Goal: Check status: Check status

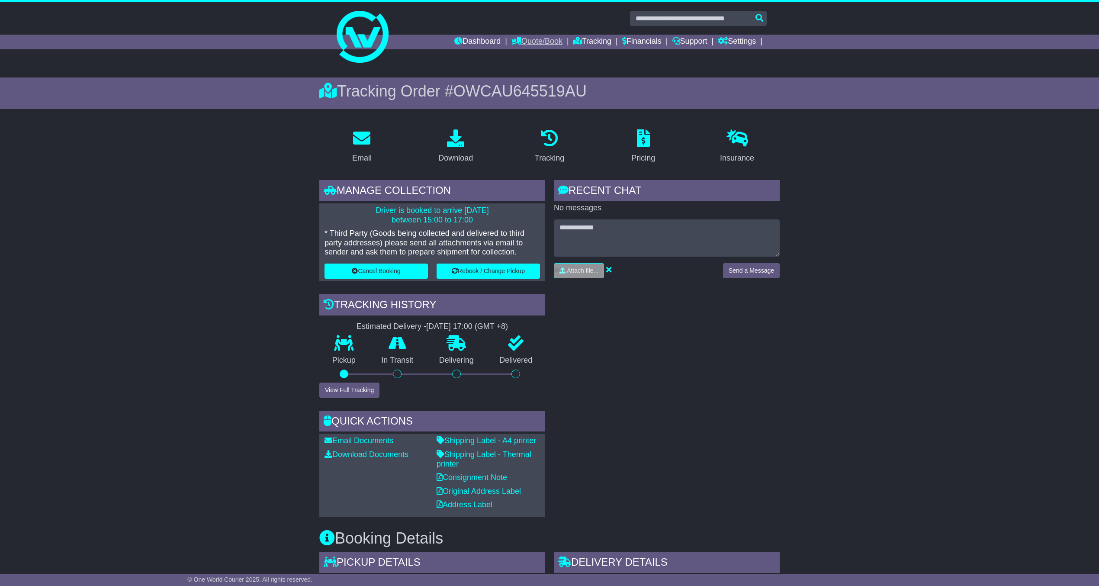
click at [535, 40] on link "Quote/Book" at bounding box center [537, 42] width 51 height 15
click at [603, 35] on link "Tracking" at bounding box center [593, 42] width 38 height 15
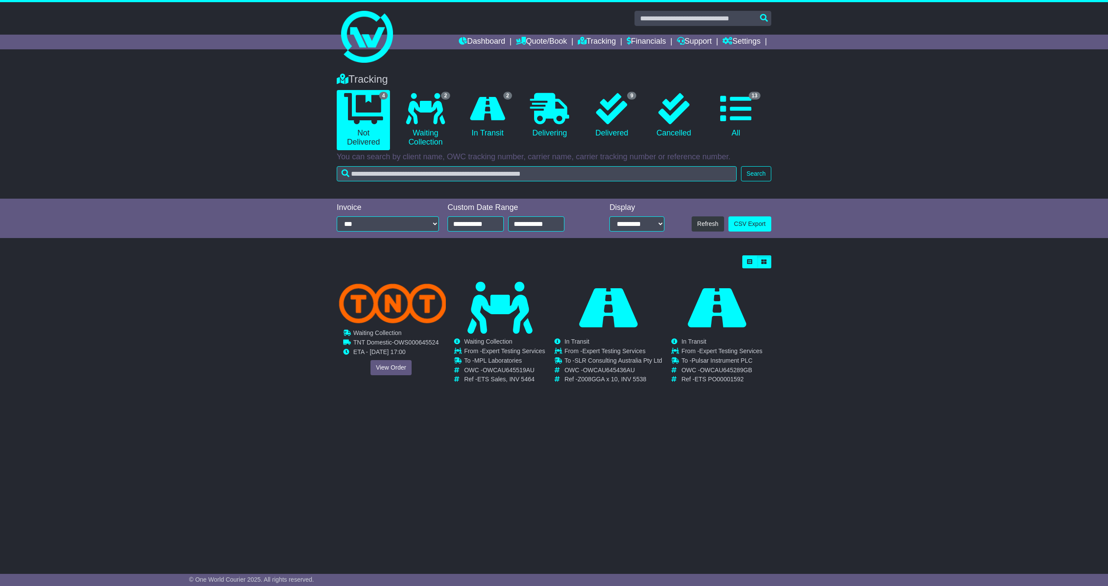
click at [385, 331] on div "Cancelled Waiting Collection In Transit ToBeCollected To - OWC - -" at bounding box center [391, 334] width 108 height 104
click at [390, 368] on link "View Order" at bounding box center [392, 367] width 42 height 15
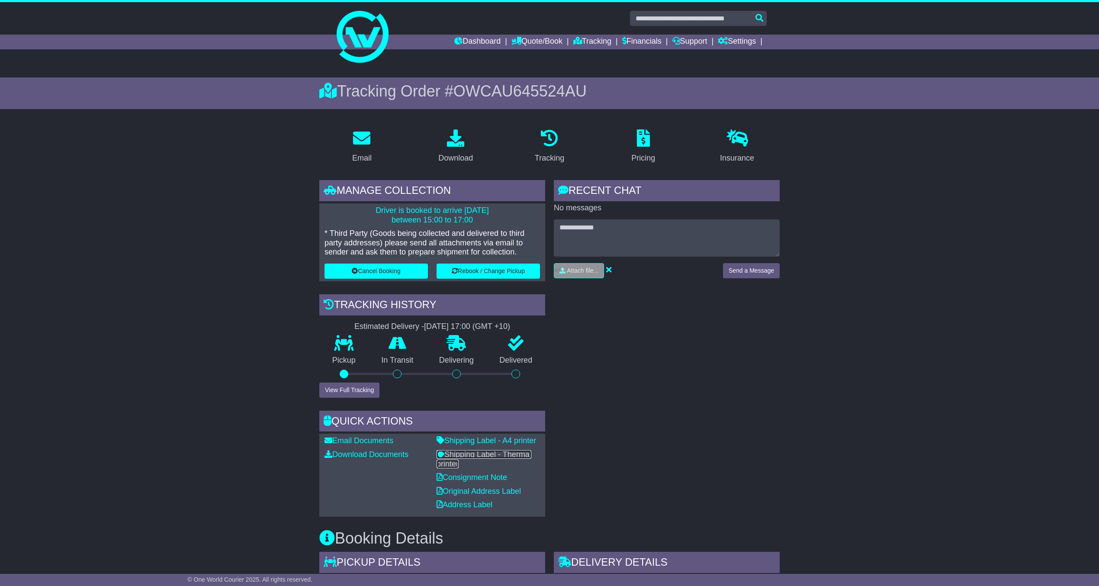
click at [500, 452] on link "Shipping Label - Thermal printer" at bounding box center [484, 459] width 95 height 18
